Goal: Information Seeking & Learning: Learn about a topic

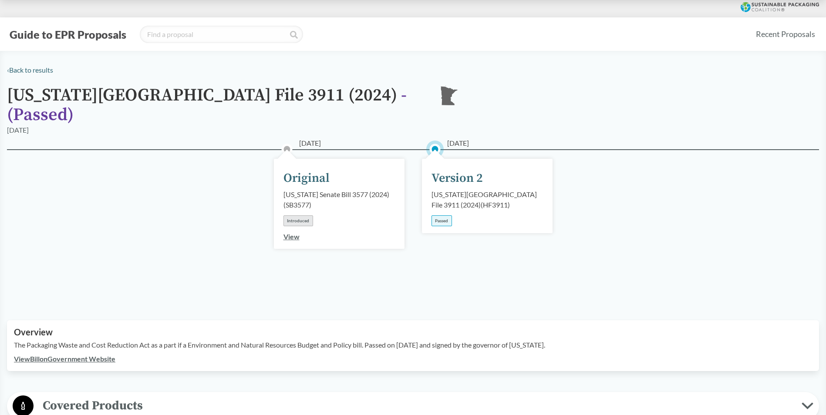
click at [446, 169] on div "Version 2" at bounding box center [456, 178] width 51 height 18
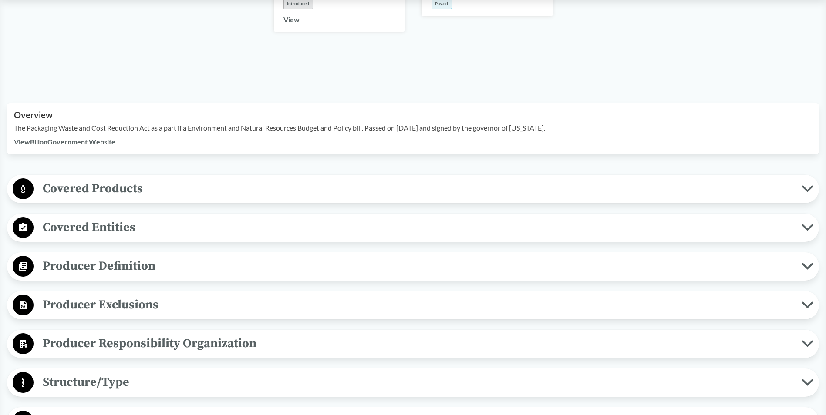
scroll to position [218, 0]
click at [136, 181] on span "Covered Products" at bounding box center [418, 188] width 768 height 20
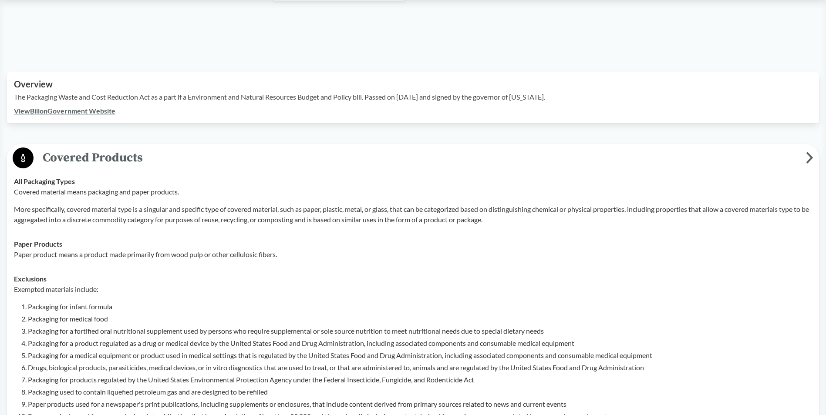
scroll to position [261, 0]
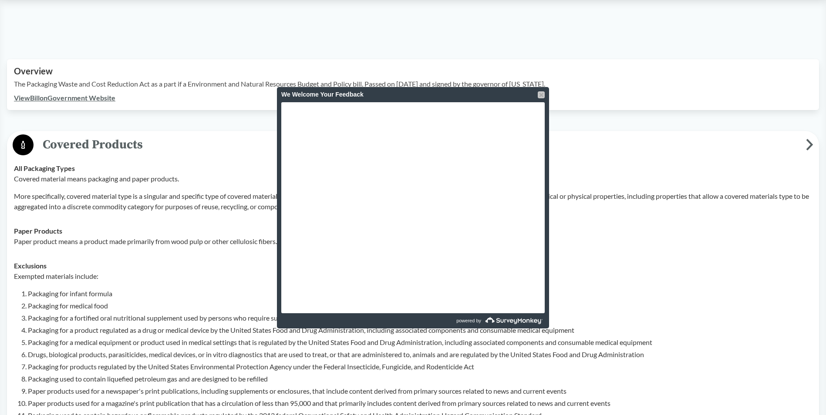
click at [538, 95] on div at bounding box center [541, 94] width 7 height 7
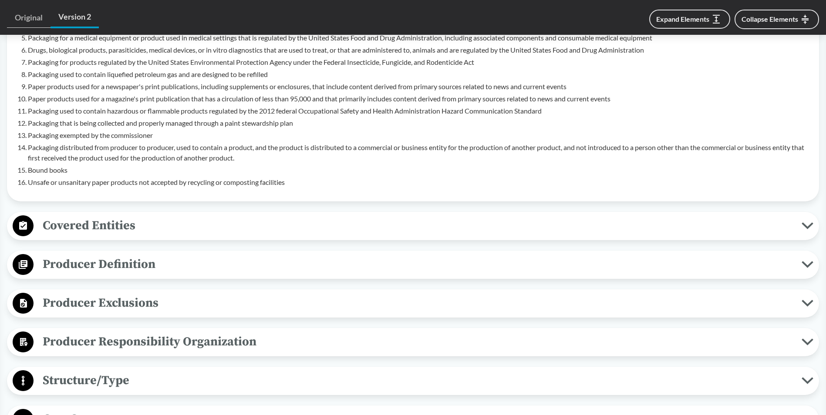
scroll to position [609, 0]
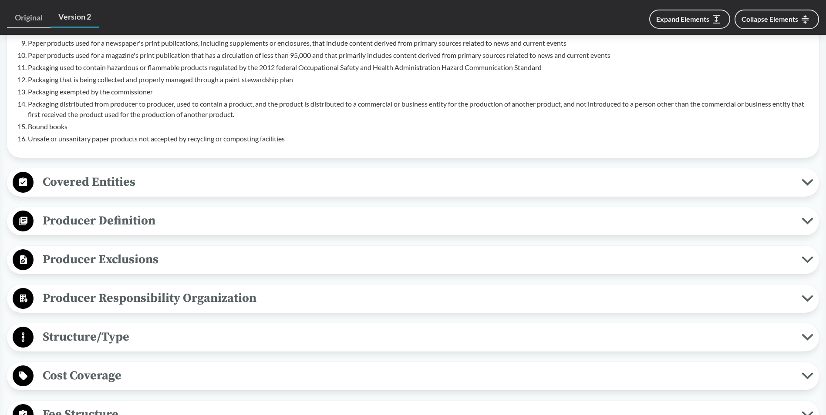
click at [84, 250] on span "Producer Exclusions" at bounding box center [418, 260] width 768 height 20
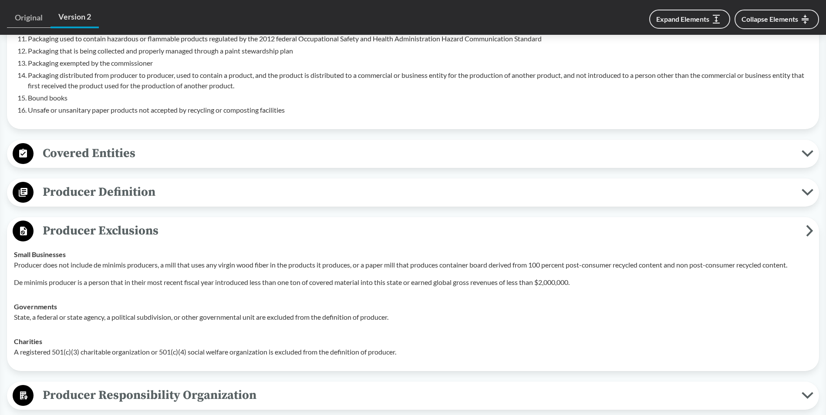
scroll to position [653, 0]
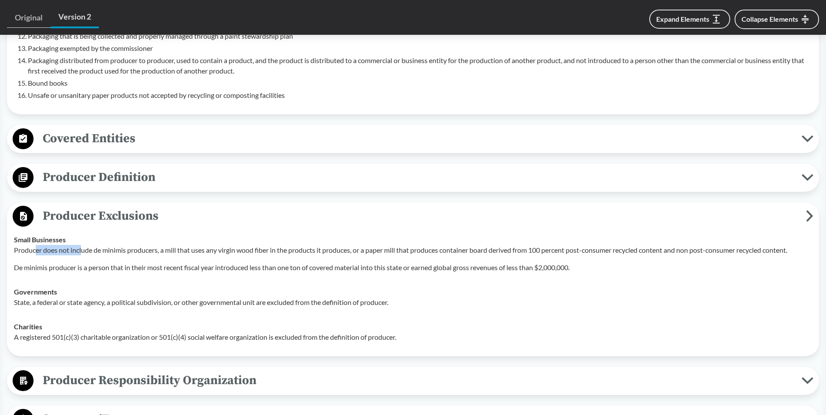
drag, startPoint x: 37, startPoint y: 239, endPoint x: 84, endPoint y: 239, distance: 46.1
click at [84, 245] on p "Producer does not include de minimis producers, a mill that uses any virgin woo…" at bounding box center [413, 250] width 798 height 10
click at [86, 245] on p "Producer does not include de minimis producers, a mill that uses any virgin woo…" at bounding box center [413, 250] width 798 height 10
drag, startPoint x: 111, startPoint y: 238, endPoint x: 178, endPoint y: 241, distance: 67.1
click at [178, 245] on p "Producer does not include de minimis producers, a mill that uses any virgin woo…" at bounding box center [413, 250] width 798 height 10
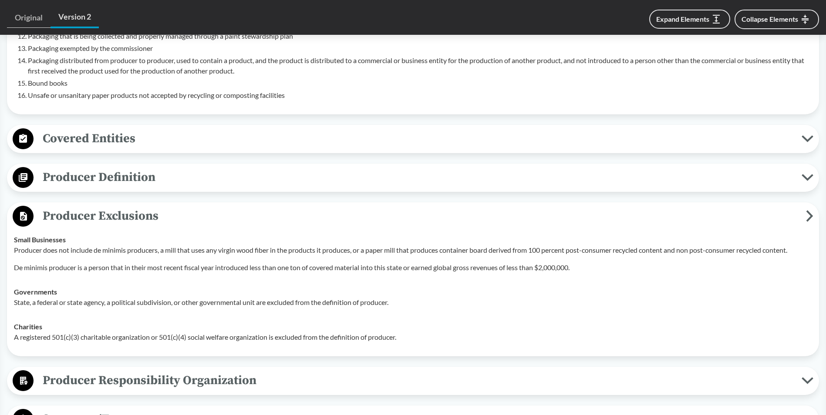
drag, startPoint x: 178, startPoint y: 241, endPoint x: 171, endPoint y: 247, distance: 9.7
click at [171, 247] on div "Producer does not include de minimis producers, a mill that uses any virgin woo…" at bounding box center [413, 259] width 798 height 28
drag, startPoint x: 126, startPoint y: 238, endPoint x: 196, endPoint y: 240, distance: 70.1
click at [196, 245] on p "Producer does not include de minimis producers, a mill that uses any virgin woo…" at bounding box center [413, 250] width 798 height 10
drag, startPoint x: 196, startPoint y: 240, endPoint x: 226, endPoint y: 242, distance: 30.1
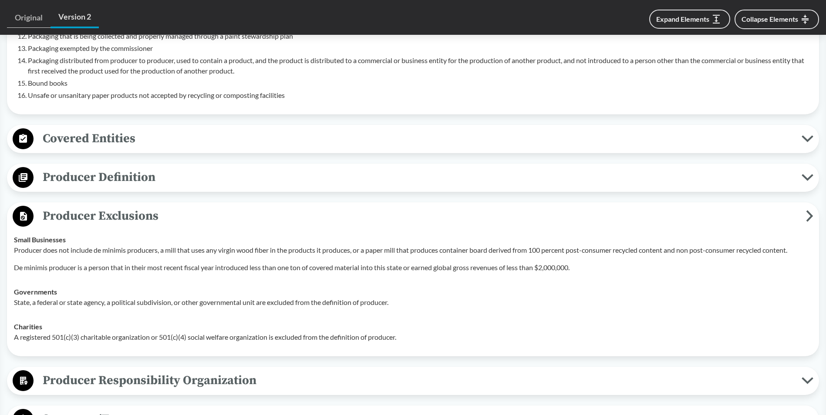
click at [226, 245] on p "Producer does not include de minimis producers, a mill that uses any virgin woo…" at bounding box center [413, 250] width 798 height 10
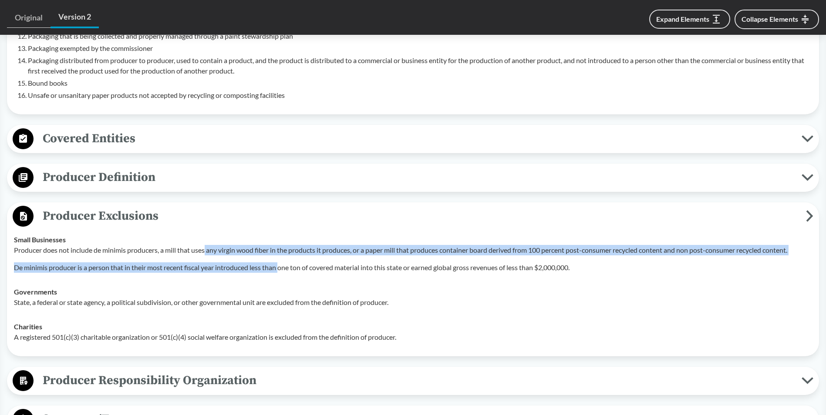
drag, startPoint x: 207, startPoint y: 237, endPoint x: 282, endPoint y: 244, distance: 76.0
click at [282, 245] on div "Producer does not include de minimis producers, a mill that uses any virgin woo…" at bounding box center [413, 259] width 798 height 28
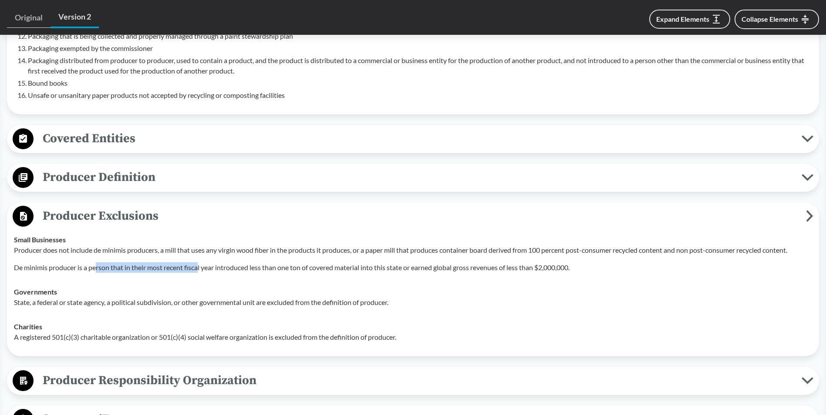
drag, startPoint x: 167, startPoint y: 256, endPoint x: 200, endPoint y: 257, distance: 33.1
click at [200, 262] on p "De minimis producer is a person that in their most recent fiscal year introduce…" at bounding box center [413, 267] width 798 height 10
drag, startPoint x: 200, startPoint y: 257, endPoint x: 229, endPoint y: 255, distance: 29.2
click at [232, 262] on p "De minimis producer is a person that in their most recent fiscal year introduce…" at bounding box center [413, 267] width 798 height 10
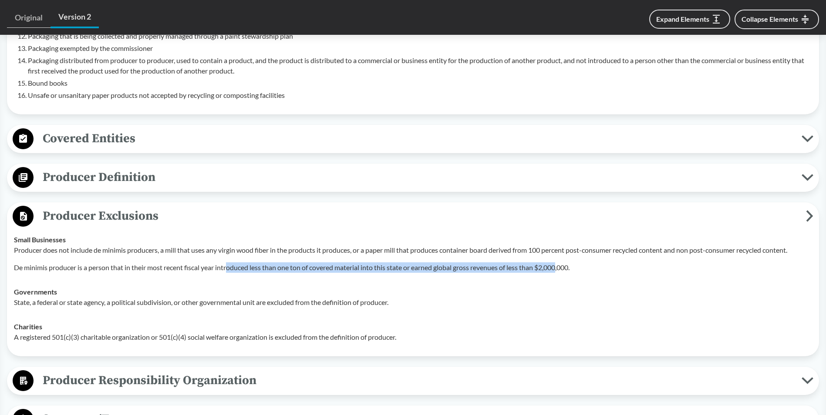
drag, startPoint x: 255, startPoint y: 255, endPoint x: 562, endPoint y: 265, distance: 307.0
click at [562, 265] on td "Small Businesses Producer does not include de minimis producers, a mill that us…" at bounding box center [413, 254] width 806 height 52
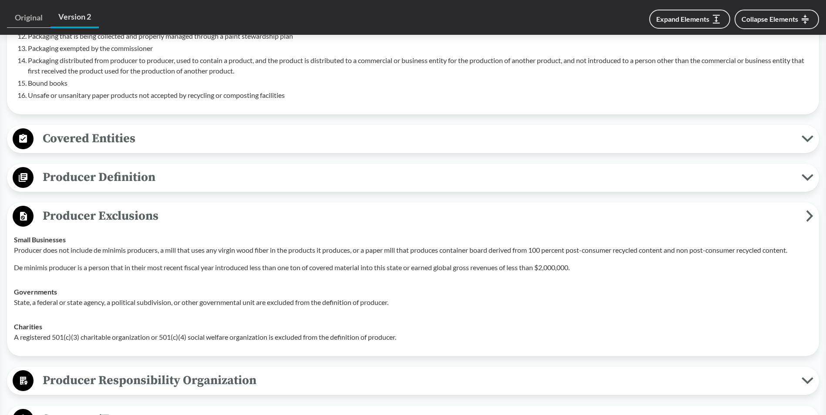
click at [477, 287] on div "Governments State, a federal or state agency, a political subdivision, or other…" at bounding box center [413, 297] width 798 height 21
drag, startPoint x: 578, startPoint y: 255, endPoint x: 541, endPoint y: 258, distance: 37.1
click at [541, 262] on p "De minimis producer is a person that in their most recent fiscal year introduce…" at bounding box center [413, 267] width 798 height 10
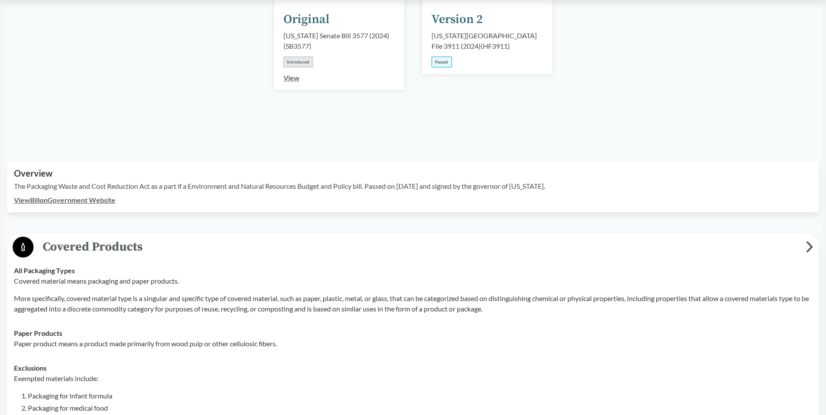
scroll to position [174, 0]
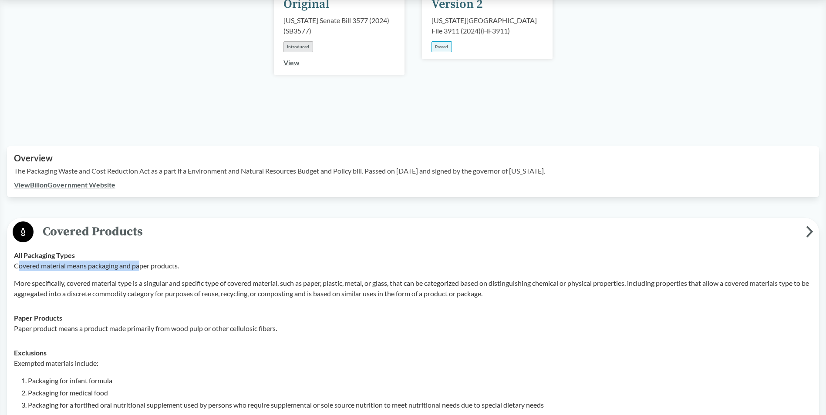
drag, startPoint x: 20, startPoint y: 252, endPoint x: 142, endPoint y: 252, distance: 122.3
click at [142, 261] on p "Covered material means packaging and paper products." at bounding box center [413, 266] width 798 height 10
drag, startPoint x: 142, startPoint y: 252, endPoint x: 173, endPoint y: 257, distance: 31.7
click at [173, 261] on p "Covered material means packaging and paper products." at bounding box center [413, 266] width 798 height 10
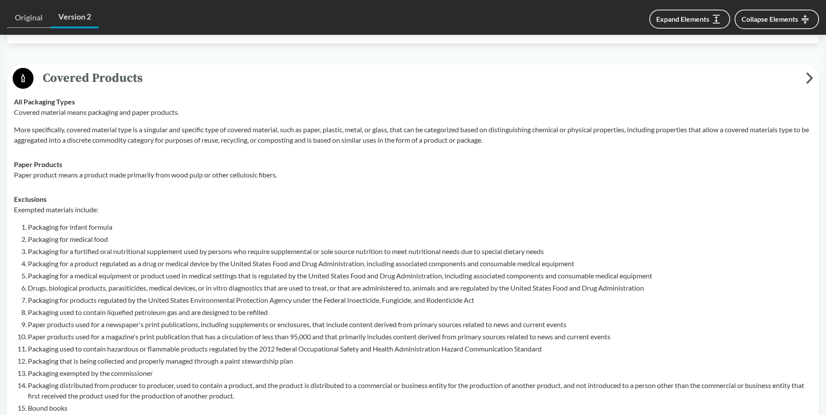
scroll to position [348, 0]
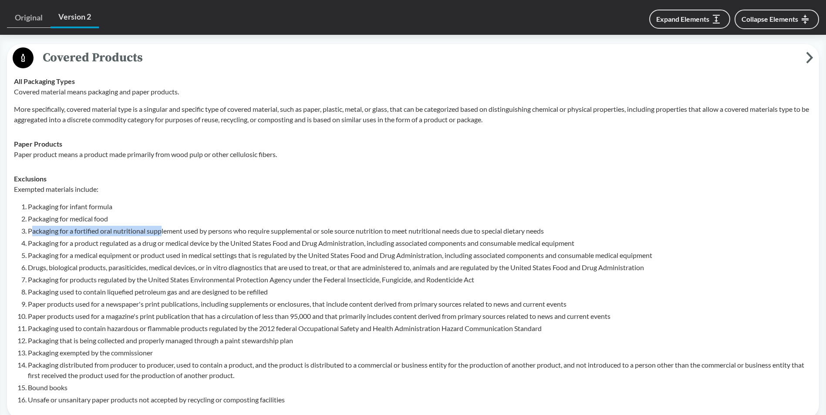
drag, startPoint x: 30, startPoint y: 219, endPoint x: 162, endPoint y: 219, distance: 131.9
click at [162, 226] on li "Packaging for a fortified oral nutritional supplement used by persons who requi…" at bounding box center [420, 231] width 784 height 10
drag, startPoint x: 64, startPoint y: 220, endPoint x: 184, endPoint y: 218, distance: 120.1
click at [184, 226] on li "Packaging for a fortified oral nutritional supplement used by persons who requi…" at bounding box center [420, 231] width 784 height 10
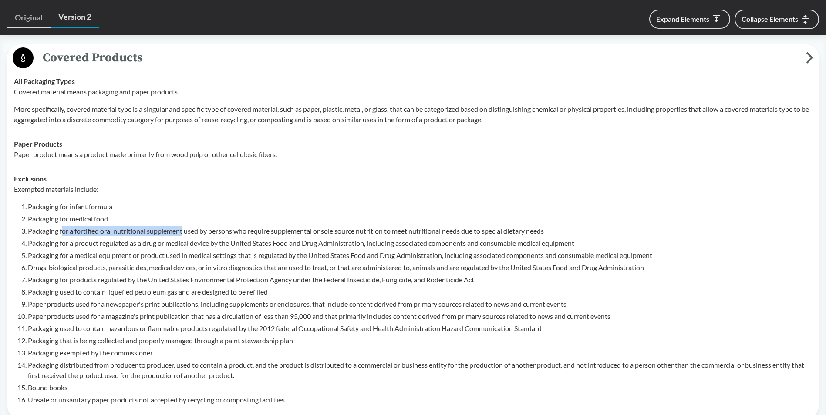
click at [182, 226] on li "Packaging for a fortified oral nutritional supplement used by persons who requi…" at bounding box center [420, 231] width 784 height 10
drag, startPoint x: 65, startPoint y: 269, endPoint x: 233, endPoint y: 269, distance: 168.0
click at [233, 275] on li "Packaging for products regulated by the United States Environmental Protection …" at bounding box center [420, 280] width 784 height 10
drag, startPoint x: 233, startPoint y: 269, endPoint x: 333, endPoint y: 269, distance: 100.5
click at [333, 275] on li "Packaging for products regulated by the United States Environmental Protection …" at bounding box center [420, 280] width 784 height 10
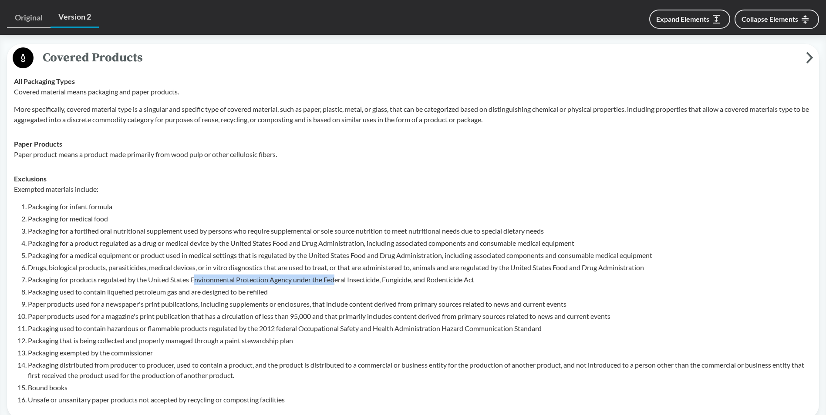
drag, startPoint x: 196, startPoint y: 269, endPoint x: 338, endPoint y: 267, distance: 141.5
click at [338, 275] on li "Packaging for products regulated by the United States Environmental Protection …" at bounding box center [420, 280] width 784 height 10
click at [139, 275] on li "Packaging for products regulated by the United States Environmental Protection …" at bounding box center [420, 280] width 784 height 10
drag, startPoint x: 215, startPoint y: 270, endPoint x: 309, endPoint y: 271, distance: 93.6
click at [309, 275] on li "Packaging for products regulated by the United States Environmental Protection …" at bounding box center [420, 280] width 784 height 10
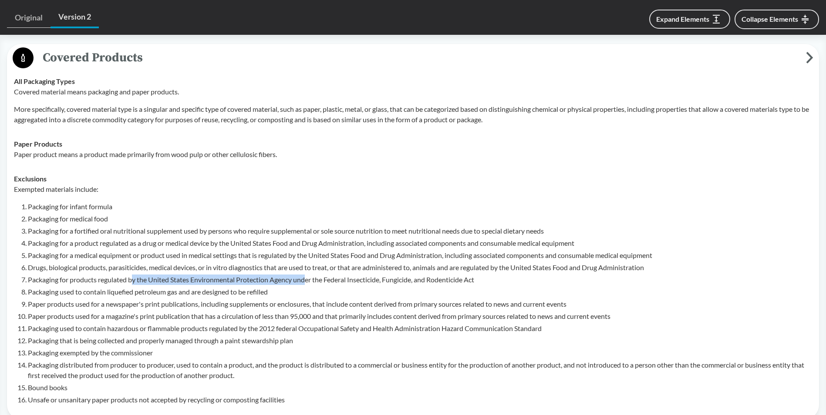
drag, startPoint x: 309, startPoint y: 271, endPoint x: 275, endPoint y: 271, distance: 33.5
click at [275, 275] on li "Packaging for products regulated by the United States Environmental Protection …" at bounding box center [420, 280] width 784 height 10
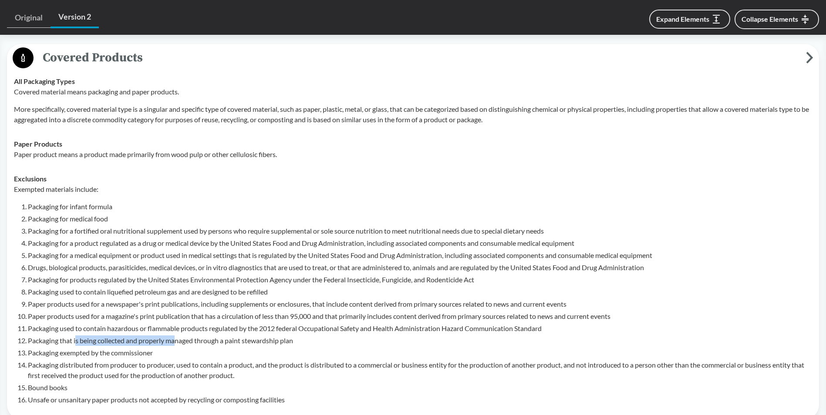
drag, startPoint x: 76, startPoint y: 329, endPoint x: 176, endPoint y: 329, distance: 99.7
click at [176, 336] on li "Packaging that is being collected and properly managed through a paint stewards…" at bounding box center [420, 341] width 784 height 10
drag, startPoint x: 42, startPoint y: 338, endPoint x: 138, endPoint y: 341, distance: 96.2
click at [138, 348] on li "Packaging exempted by the commissioner" at bounding box center [420, 353] width 784 height 10
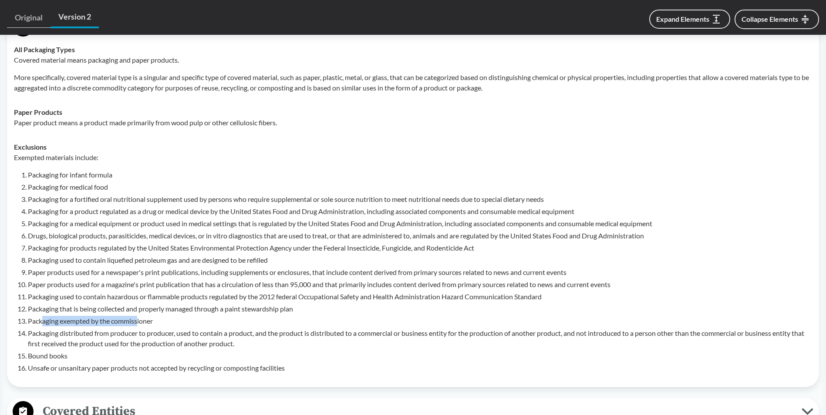
scroll to position [392, 0]
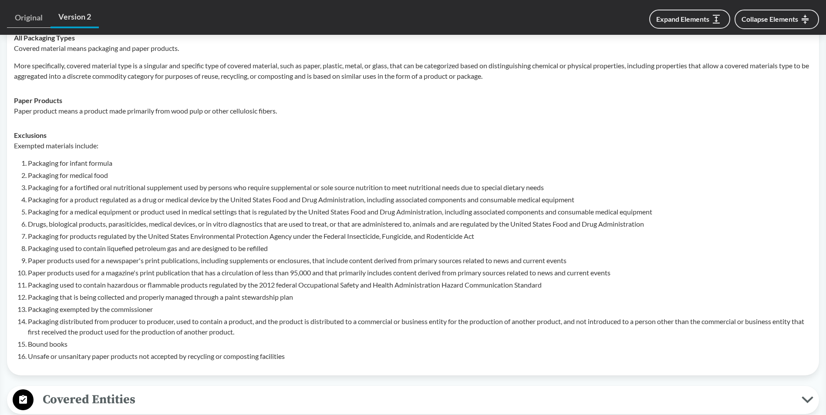
click at [132, 316] on li "Packaging distributed from producer to producer, used to contain a product, and…" at bounding box center [420, 326] width 784 height 21
drag, startPoint x: 95, startPoint y: 312, endPoint x: 199, endPoint y: 314, distance: 103.6
click at [199, 316] on li "Packaging distributed from producer to producer, used to contain a product, and…" at bounding box center [420, 326] width 784 height 21
click at [179, 316] on li "Packaging distributed from producer to producer, used to contain a product, and…" at bounding box center [420, 326] width 784 height 21
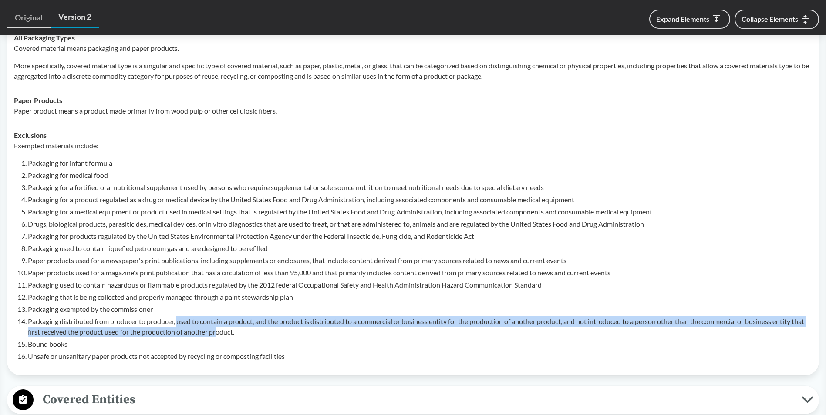
drag, startPoint x: 180, startPoint y: 313, endPoint x: 234, endPoint y: 316, distance: 53.6
click at [234, 316] on li "Packaging distributed from producer to producer, used to contain a product, and…" at bounding box center [420, 326] width 784 height 21
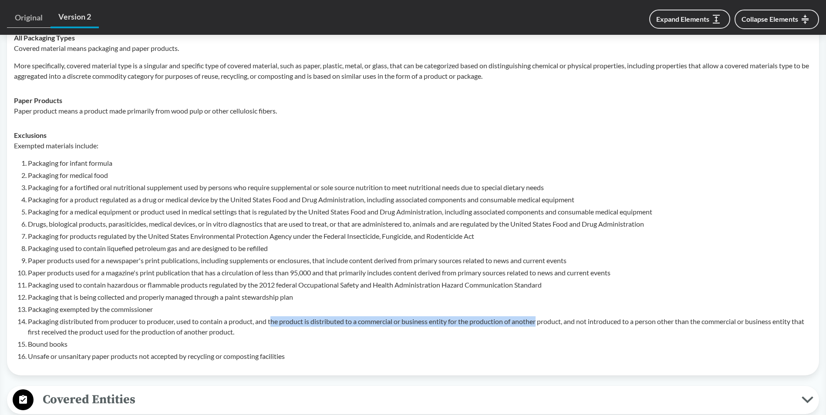
drag, startPoint x: 276, startPoint y: 309, endPoint x: 542, endPoint y: 311, distance: 265.5
click at [542, 316] on li "Packaging distributed from producer to producer, used to contain a product, and…" at bounding box center [420, 326] width 784 height 21
drag, startPoint x: 542, startPoint y: 311, endPoint x: 610, endPoint y: 311, distance: 68.3
click at [610, 316] on li "Packaging distributed from producer to producer, used to contain a product, and…" at bounding box center [420, 326] width 784 height 21
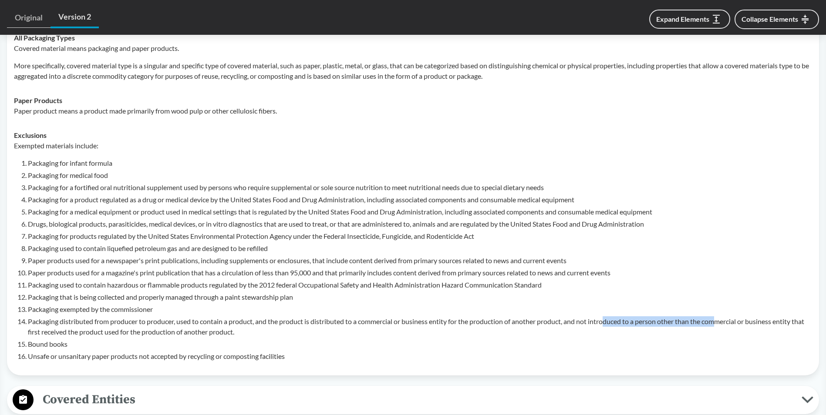
drag, startPoint x: 701, startPoint y: 308, endPoint x: 724, endPoint y: 308, distance: 22.6
click at [724, 316] on li "Packaging distributed from producer to producer, used to contain a product, and…" at bounding box center [420, 326] width 784 height 21
click at [669, 316] on li "Packaging distributed from producer to producer, used to contain a product, and…" at bounding box center [420, 326] width 784 height 21
drag, startPoint x: 626, startPoint y: 308, endPoint x: 712, endPoint y: 313, distance: 85.4
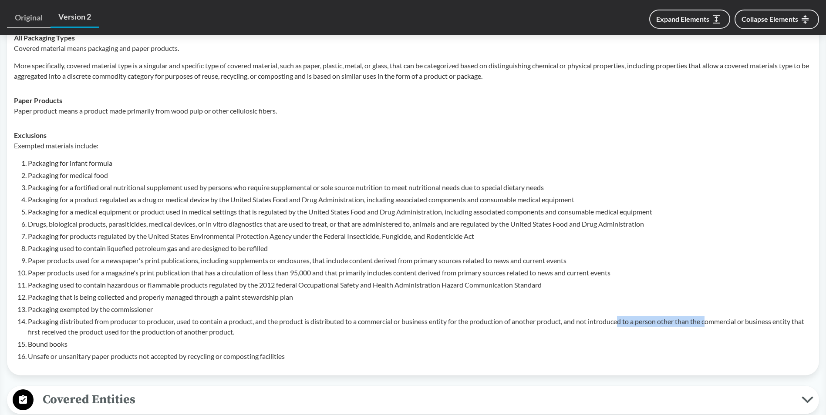
click at [712, 316] on li "Packaging distributed from producer to producer, used to contain a product, and…" at bounding box center [420, 326] width 784 height 21
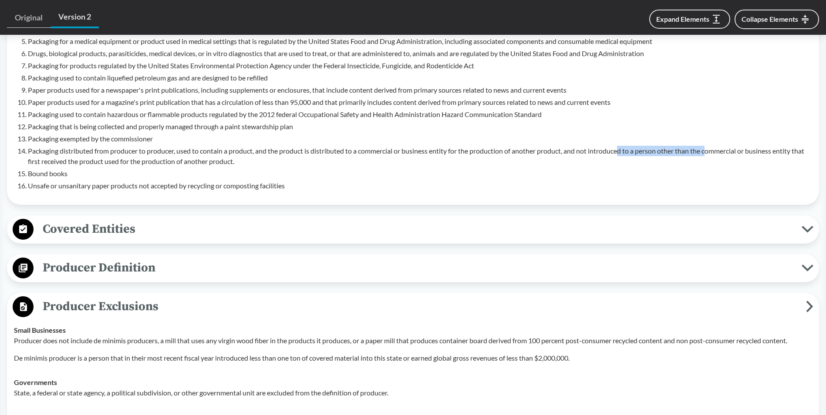
scroll to position [566, 0]
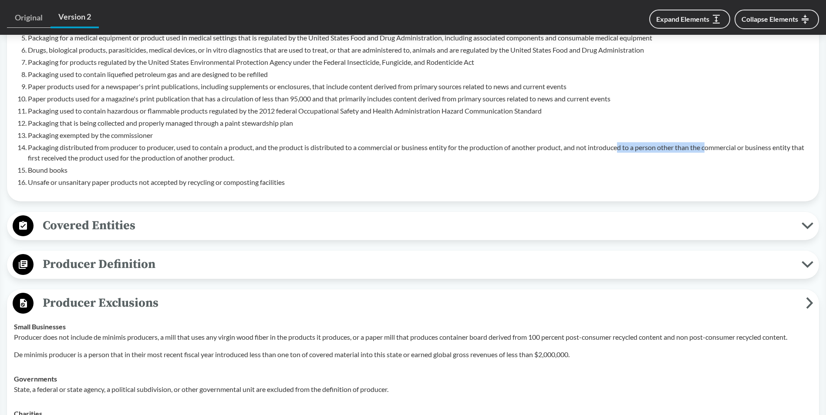
click at [84, 216] on span "Covered Entities" at bounding box center [418, 226] width 768 height 20
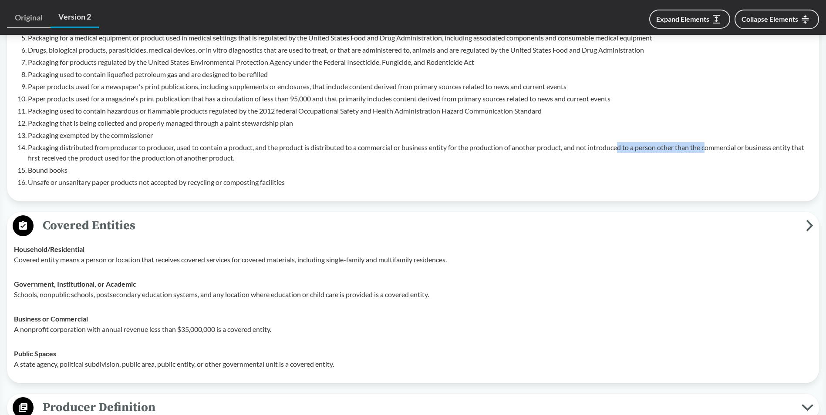
click at [94, 216] on span "Covered Entities" at bounding box center [420, 226] width 772 height 20
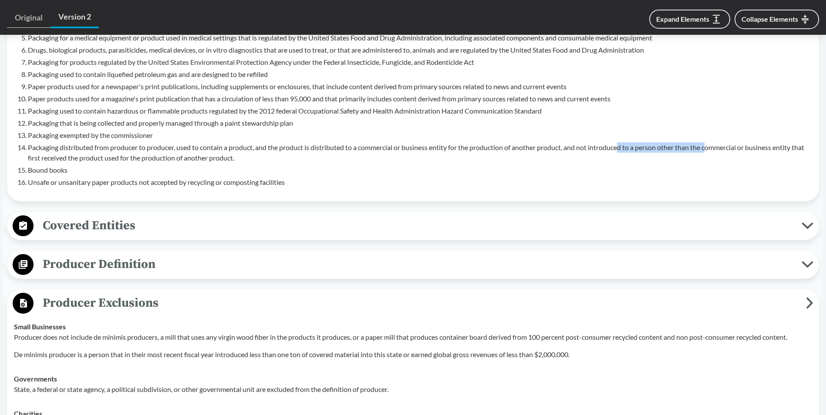
click at [86, 255] on span "Producer Definition" at bounding box center [418, 265] width 768 height 20
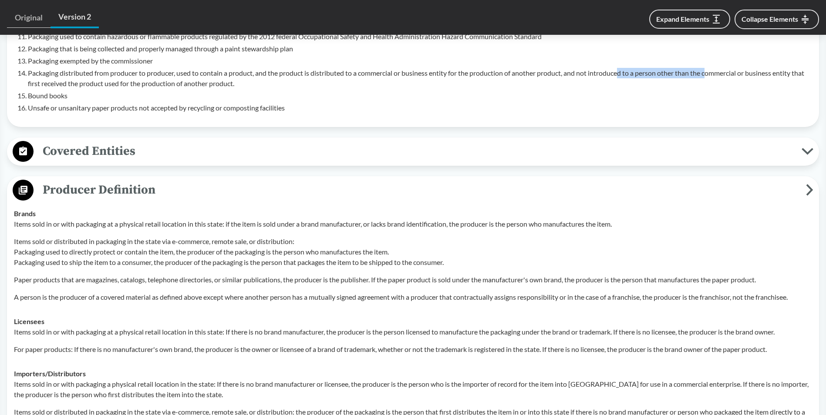
scroll to position [653, 0]
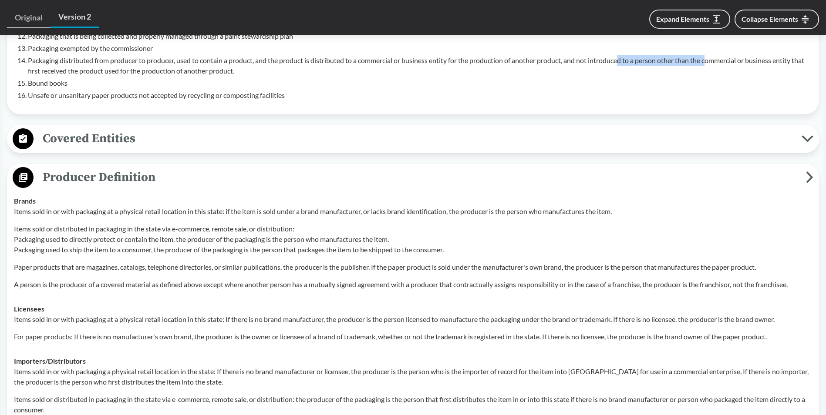
click at [93, 168] on span "Producer Definition" at bounding box center [420, 178] width 772 height 20
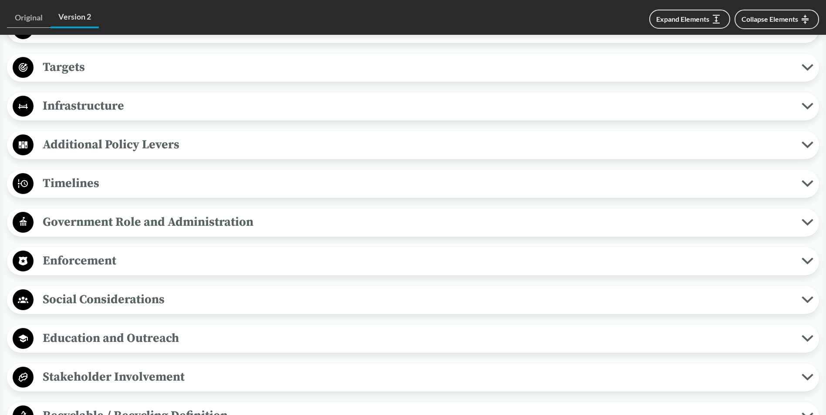
scroll to position [1175, 0]
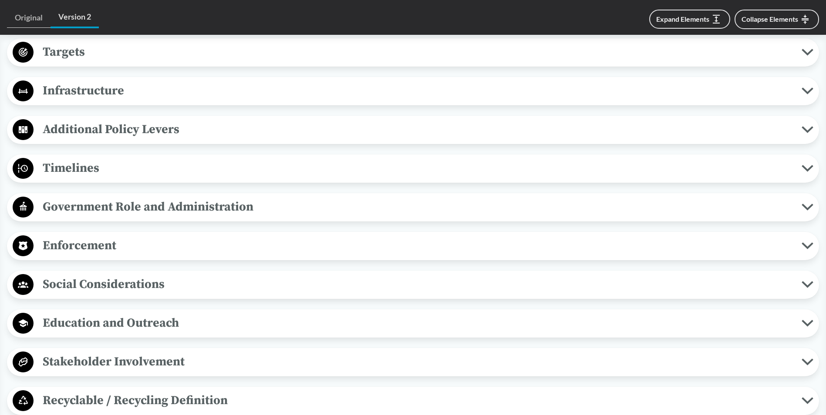
click at [129, 236] on span "Enforcement" at bounding box center [418, 246] width 768 height 20
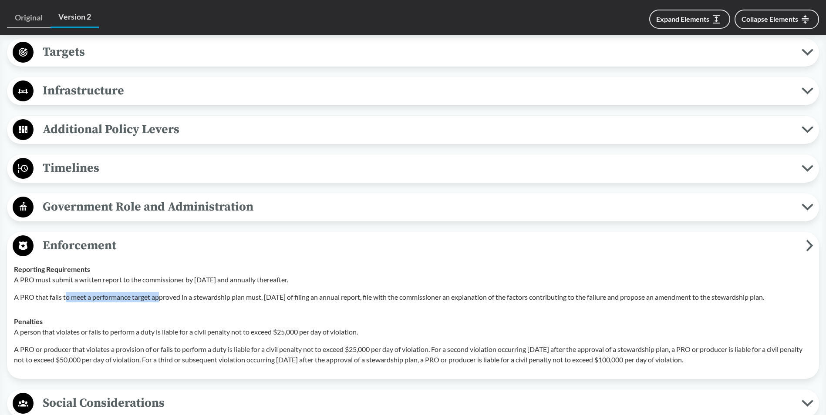
drag, startPoint x: 67, startPoint y: 280, endPoint x: 160, endPoint y: 290, distance: 94.1
click at [160, 292] on p "A PRO that fails to meet a performance target approved in a stewardship plan mu…" at bounding box center [413, 297] width 798 height 10
click at [79, 292] on p "A PRO that fails to meet a performance target approved in a stewardship plan mu…" at bounding box center [413, 297] width 798 height 10
drag, startPoint x: 137, startPoint y: 285, endPoint x: 225, endPoint y: 289, distance: 88.5
click at [225, 292] on p "A PRO that fails to meet a performance target approved in a stewardship plan mu…" at bounding box center [413, 297] width 798 height 10
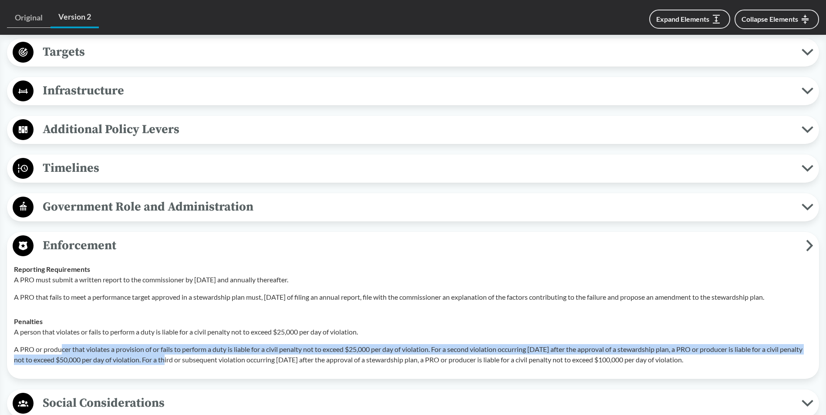
drag, startPoint x: 62, startPoint y: 340, endPoint x: 177, endPoint y: 345, distance: 114.6
click at [177, 345] on p "A PRO or producer that violates a provision of or fails to perform a duty is li…" at bounding box center [413, 354] width 798 height 21
drag, startPoint x: 102, startPoint y: 338, endPoint x: 173, endPoint y: 343, distance: 71.6
click at [173, 344] on p "A PRO or producer that violates a provision of or fails to perform a duty is li…" at bounding box center [413, 354] width 798 height 21
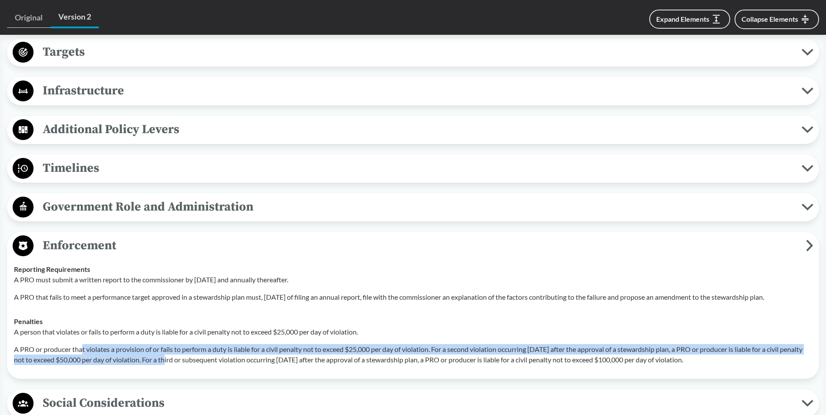
click at [173, 344] on p "A PRO or producer that violates a provision of or fails to perform a duty is li…" at bounding box center [413, 354] width 798 height 21
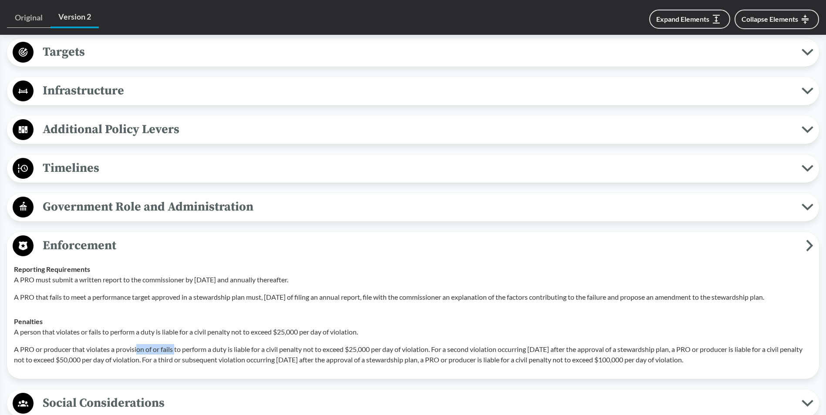
drag, startPoint x: 138, startPoint y: 339, endPoint x: 177, endPoint y: 341, distance: 38.8
click at [177, 344] on p "A PRO or producer that violates a provision of or fails to perform a duty is li…" at bounding box center [413, 354] width 798 height 21
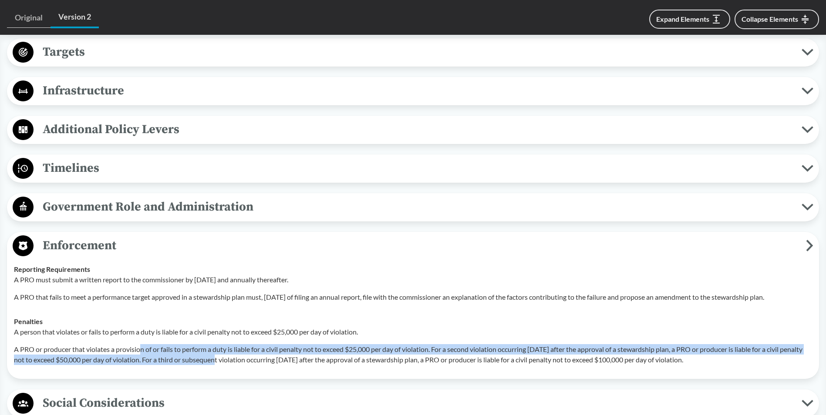
drag, startPoint x: 141, startPoint y: 339, endPoint x: 217, endPoint y: 345, distance: 76.8
click at [217, 345] on p "A PRO or producer that violates a provision of or fails to perform a duty is li…" at bounding box center [413, 354] width 798 height 21
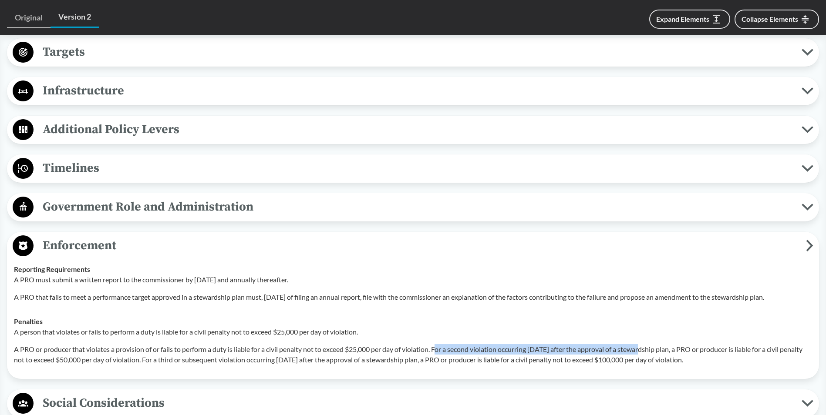
drag, startPoint x: 439, startPoint y: 337, endPoint x: 642, endPoint y: 339, distance: 202.4
click at [642, 344] on p "A PRO or producer that violates a provision of or fails to perform a duty is li…" at bounding box center [413, 354] width 798 height 21
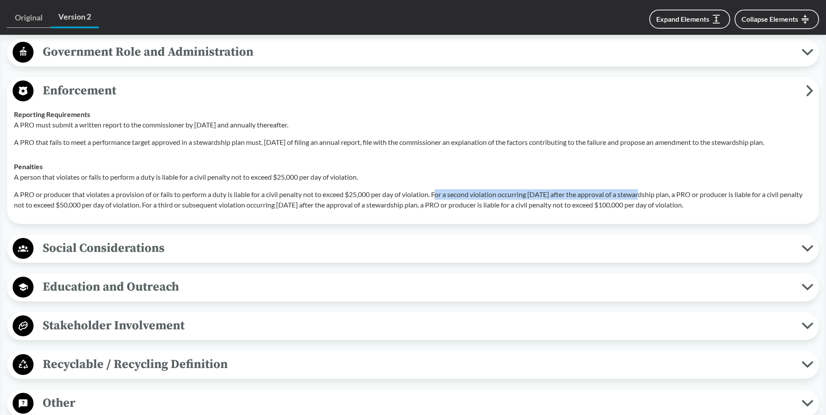
scroll to position [1349, 0]
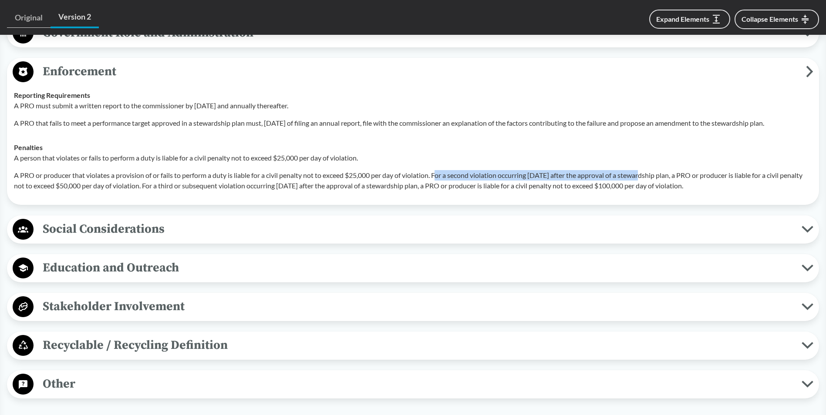
click at [105, 374] on span "Other" at bounding box center [418, 384] width 768 height 20
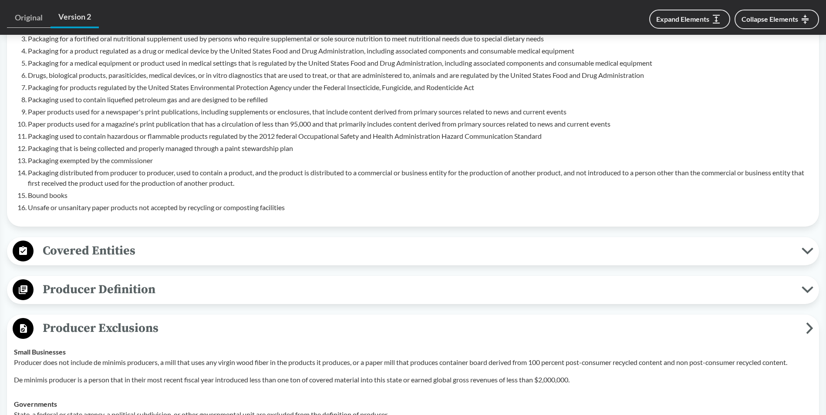
scroll to position [515, 0]
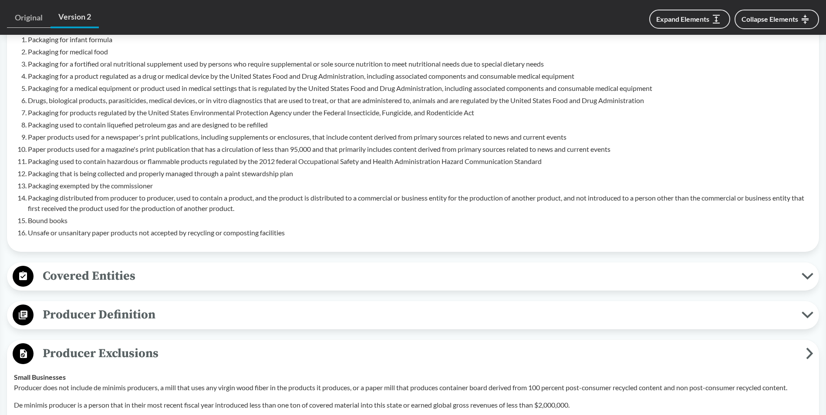
click at [126, 273] on span "Covered Entities" at bounding box center [418, 276] width 768 height 20
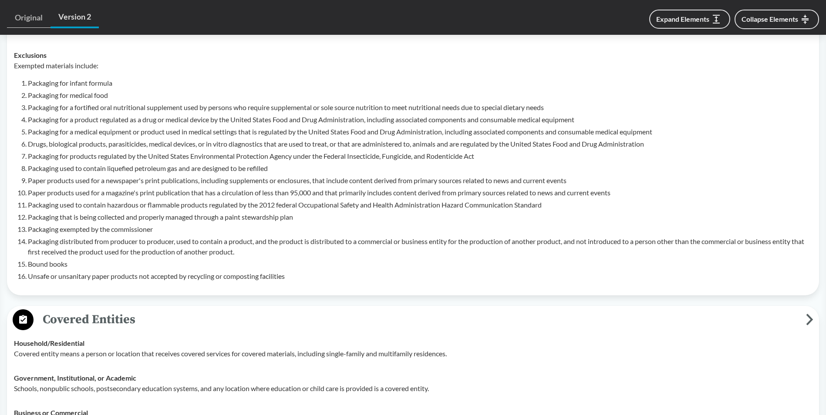
scroll to position [646, 0]
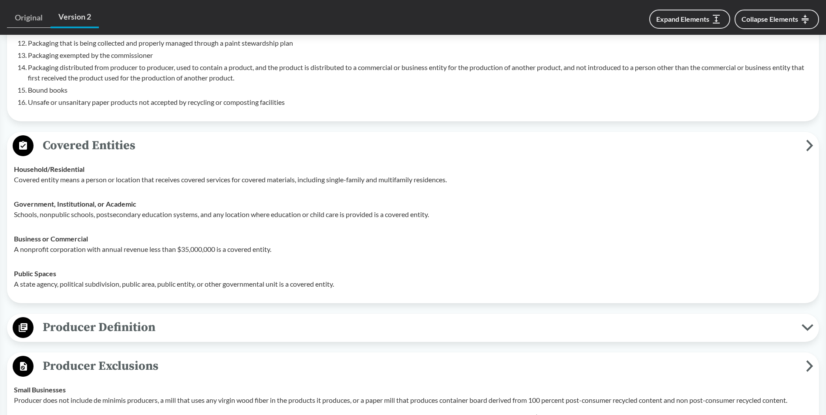
click at [102, 318] on span "Producer Definition" at bounding box center [418, 328] width 768 height 20
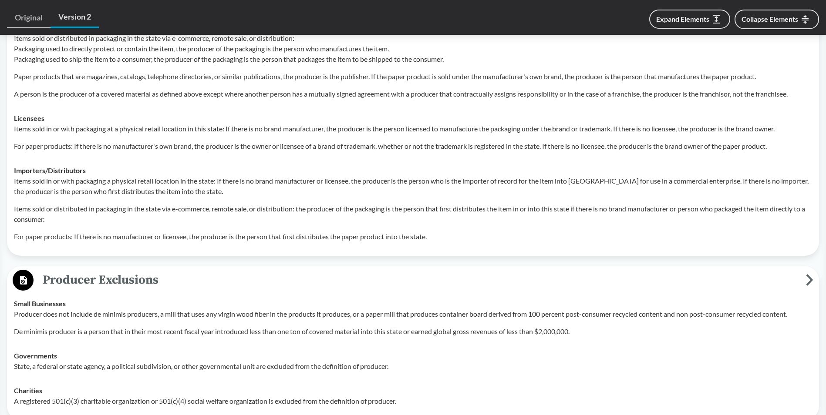
scroll to position [1081, 0]
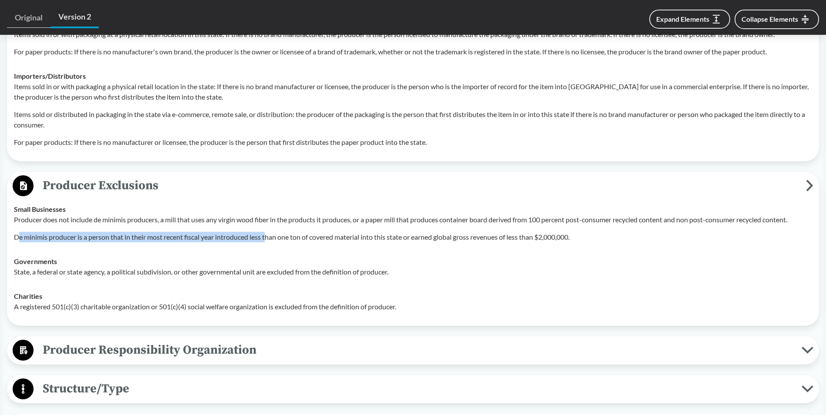
drag, startPoint x: 18, startPoint y: 225, endPoint x: 270, endPoint y: 225, distance: 252.0
click at [270, 232] on p "De minimis producer is a person that in their most recent fiscal year introduce…" at bounding box center [413, 237] width 798 height 10
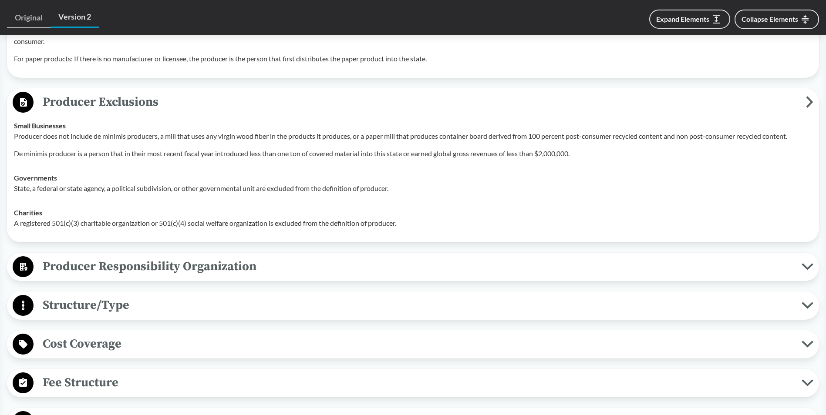
scroll to position [1168, 0]
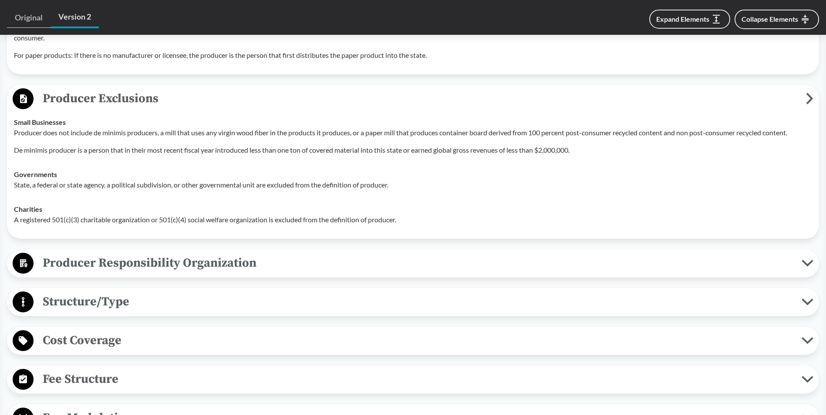
click at [157, 254] on span "Producer Responsibility Organization" at bounding box center [418, 263] width 768 height 20
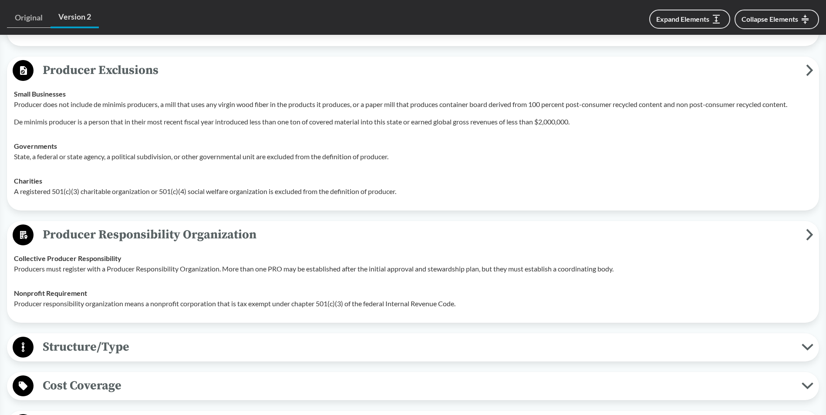
scroll to position [1212, 0]
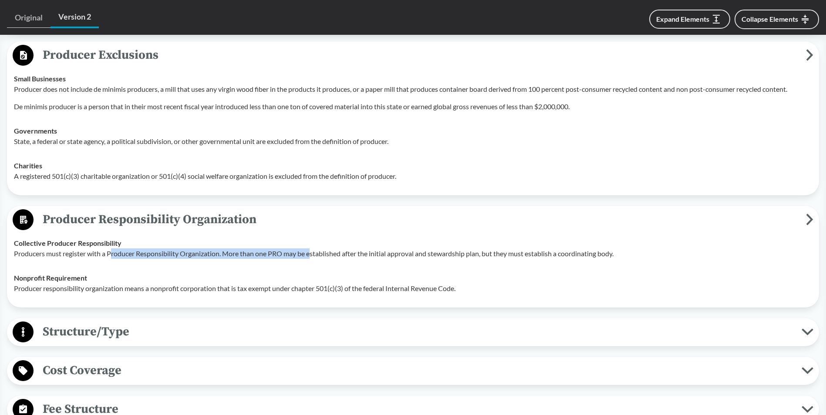
drag, startPoint x: 111, startPoint y: 242, endPoint x: 312, endPoint y: 242, distance: 200.2
click at [312, 249] on p "Producers must register with a Producer Responsibility Organization. More than …" at bounding box center [413, 254] width 798 height 10
drag, startPoint x: 275, startPoint y: 244, endPoint x: 381, endPoint y: 246, distance: 106.2
click at [381, 249] on p "Producers must register with a Producer Responsibility Organization. More than …" at bounding box center [413, 254] width 798 height 10
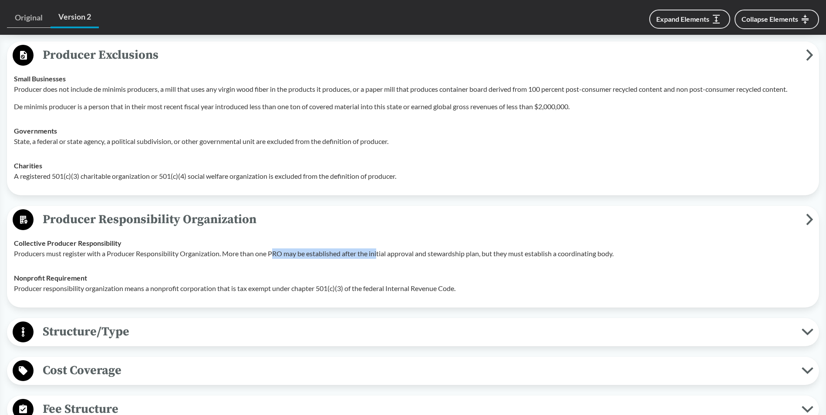
click at [381, 249] on p "Producers must register with a Producer Responsibility Organization. More than …" at bounding box center [413, 254] width 798 height 10
drag, startPoint x: 302, startPoint y: 246, endPoint x: 416, endPoint y: 246, distance: 113.6
click at [416, 249] on p "Producers must register with a Producer Responsibility Organization. More than …" at bounding box center [413, 254] width 798 height 10
drag, startPoint x: 416, startPoint y: 246, endPoint x: 390, endPoint y: 246, distance: 26.1
click at [390, 249] on p "Producers must register with a Producer Responsibility Organization. More than …" at bounding box center [413, 254] width 798 height 10
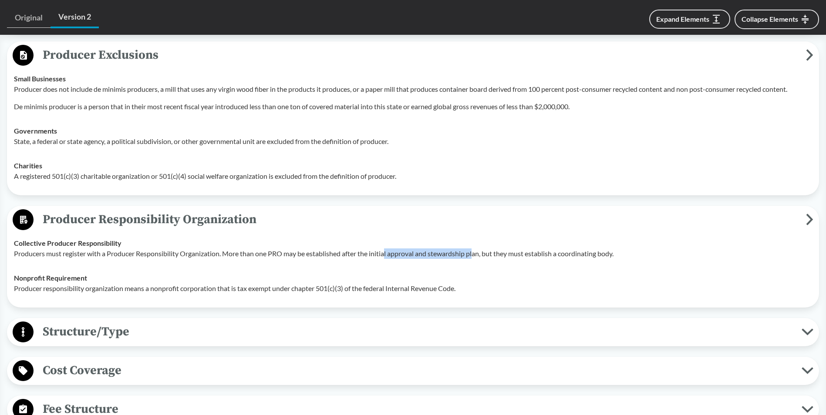
drag, startPoint x: 388, startPoint y: 243, endPoint x: 478, endPoint y: 242, distance: 90.5
click at [478, 249] on p "Producers must register with a Producer Responsibility Organization. More than …" at bounding box center [413, 254] width 798 height 10
click at [463, 249] on p "Producers must register with a Producer Responsibility Organization. More than …" at bounding box center [413, 254] width 798 height 10
click at [100, 322] on span "Structure/Type" at bounding box center [418, 332] width 768 height 20
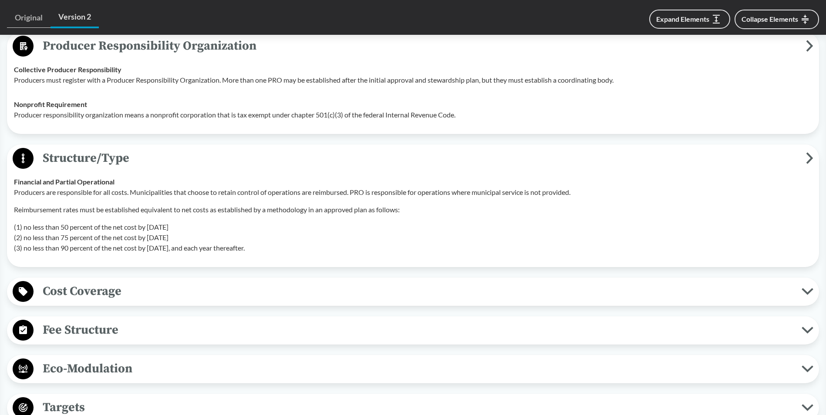
scroll to position [1386, 0]
click at [121, 281] on span "Cost Coverage" at bounding box center [418, 291] width 768 height 20
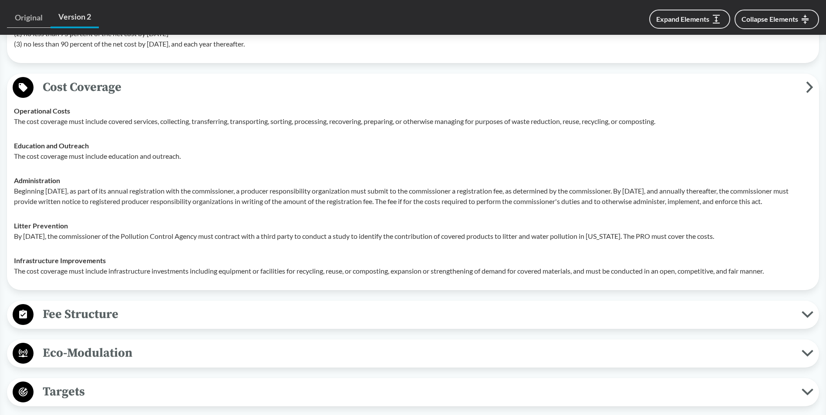
scroll to position [1603, 0]
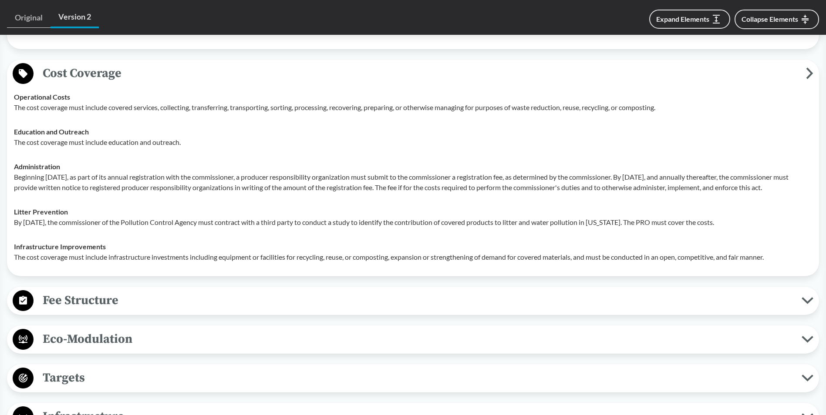
click at [114, 295] on span "Fee Structure" at bounding box center [418, 301] width 768 height 20
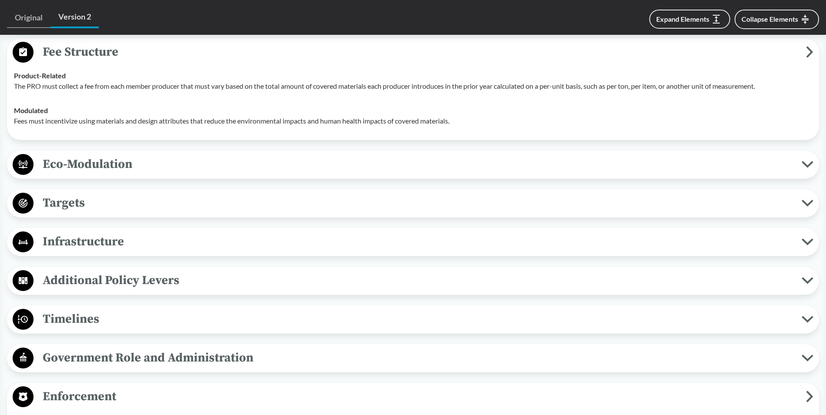
scroll to position [1865, 0]
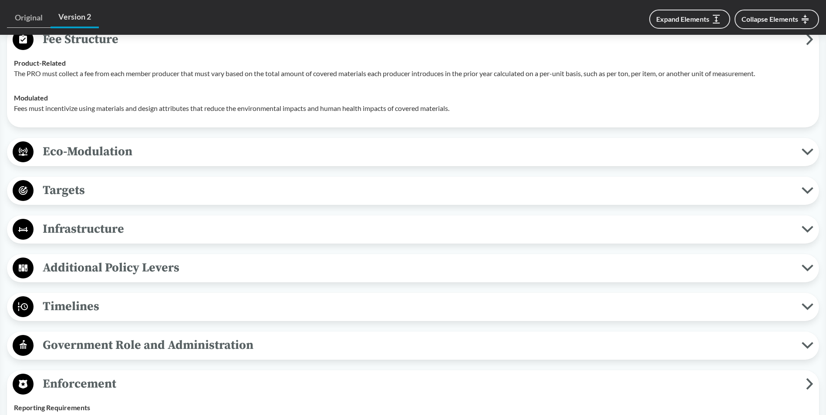
click at [148, 182] on span "Targets" at bounding box center [418, 191] width 768 height 20
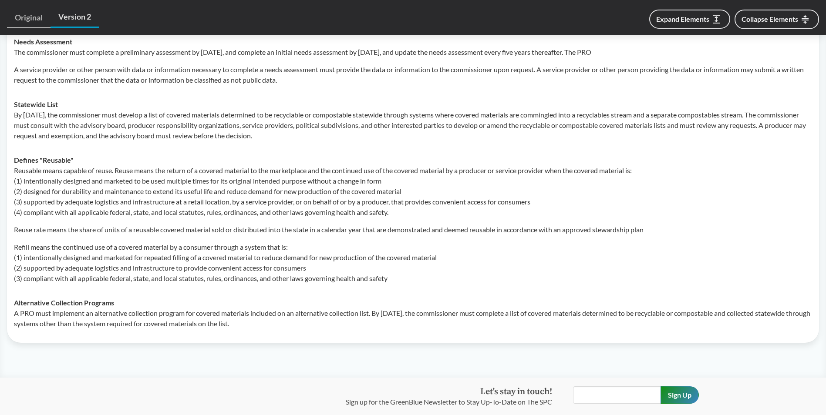
scroll to position [2779, 0]
